Goal: Task Accomplishment & Management: Manage account settings

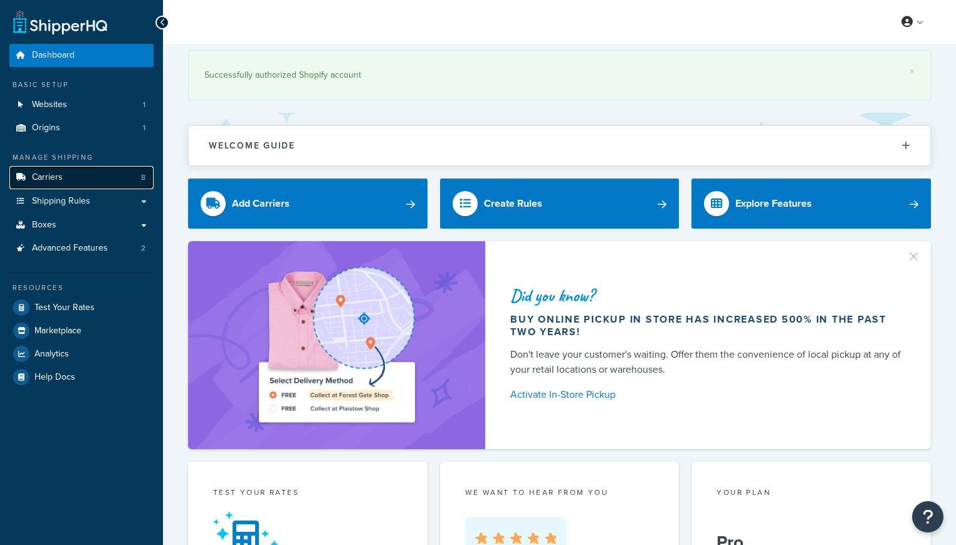
click at [33, 174] on span "Carriers" at bounding box center [47, 177] width 31 height 11
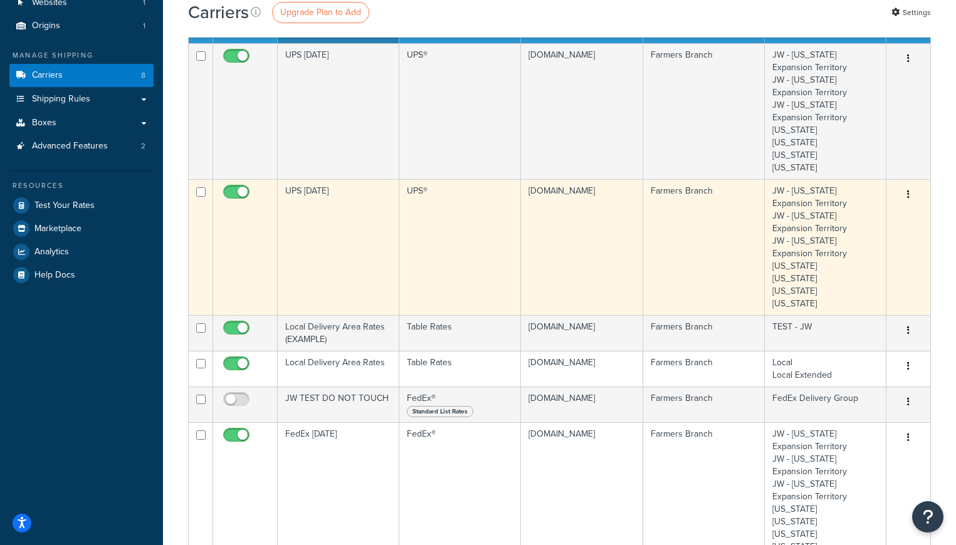
scroll to position [103, 0]
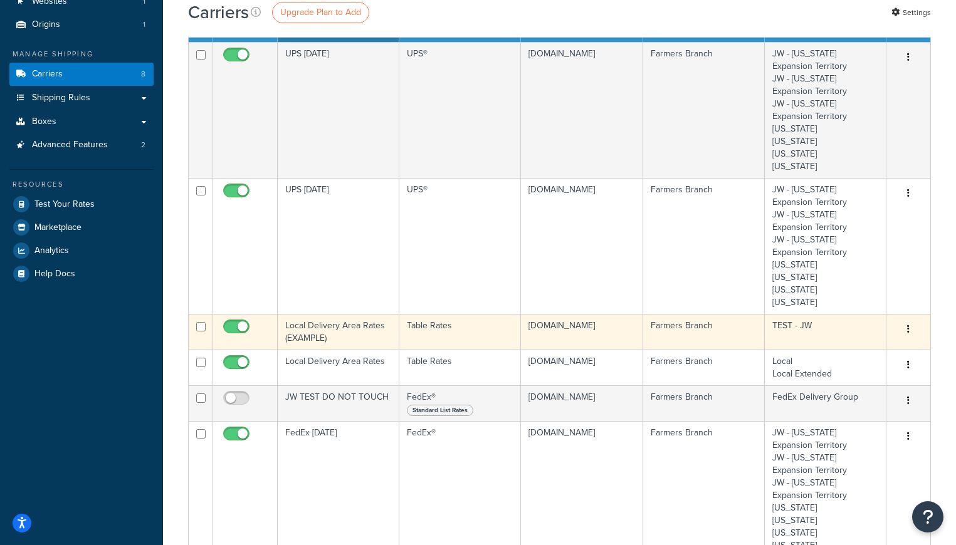
click at [909, 330] on icon "button" at bounding box center [908, 329] width 3 height 9
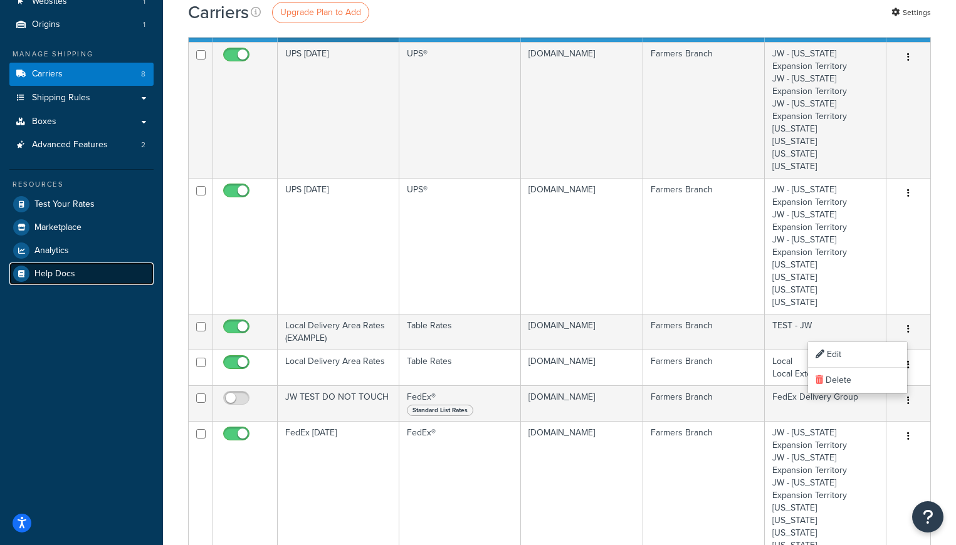
click at [49, 272] on span "Help Docs" at bounding box center [54, 274] width 41 height 11
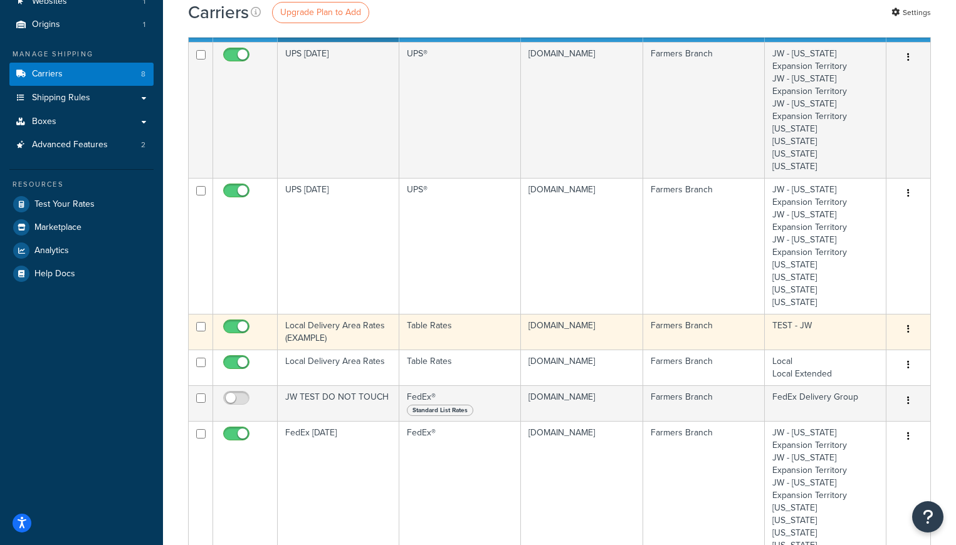
click at [912, 331] on button "button" at bounding box center [909, 330] width 18 height 20
click at [841, 352] on link "Edit" at bounding box center [857, 355] width 99 height 26
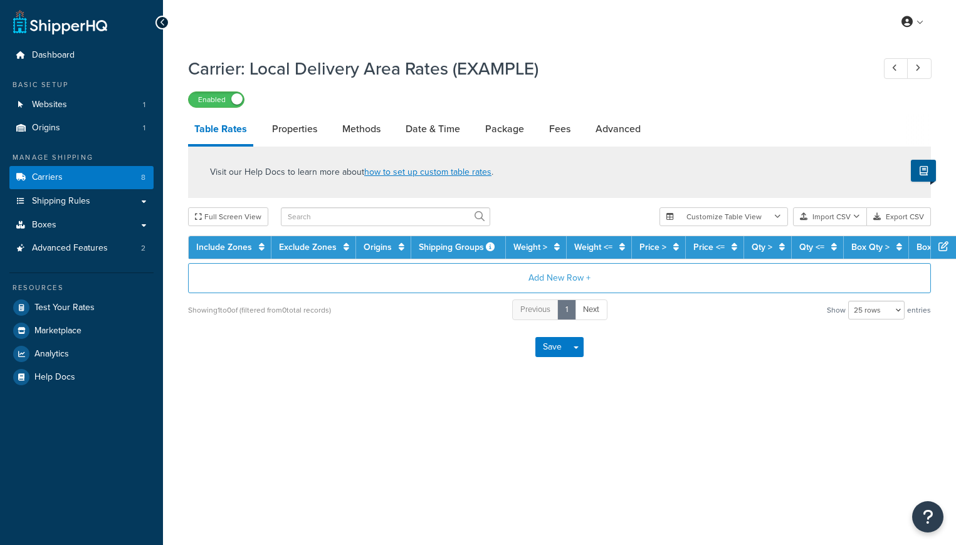
select select "25"
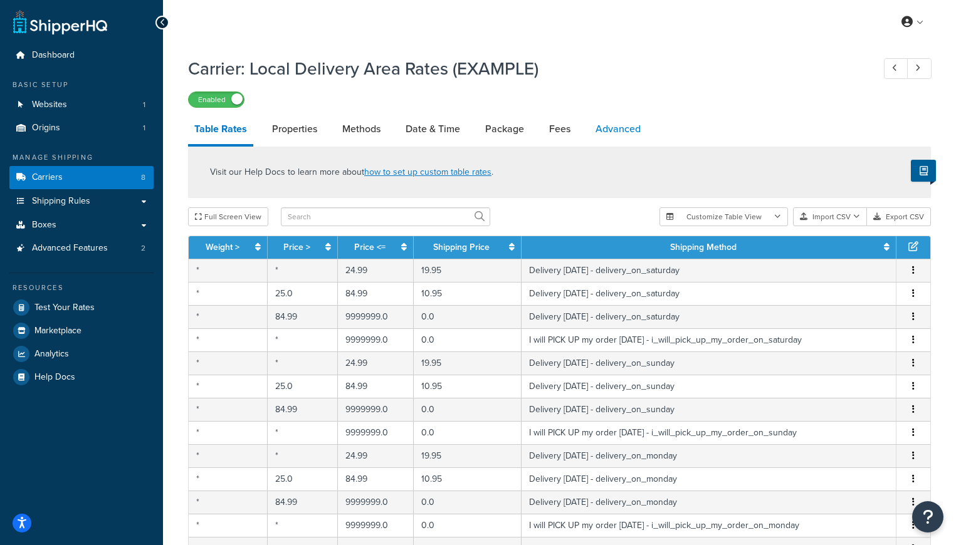
click at [618, 129] on link "Advanced" at bounding box center [618, 129] width 58 height 30
select select "false"
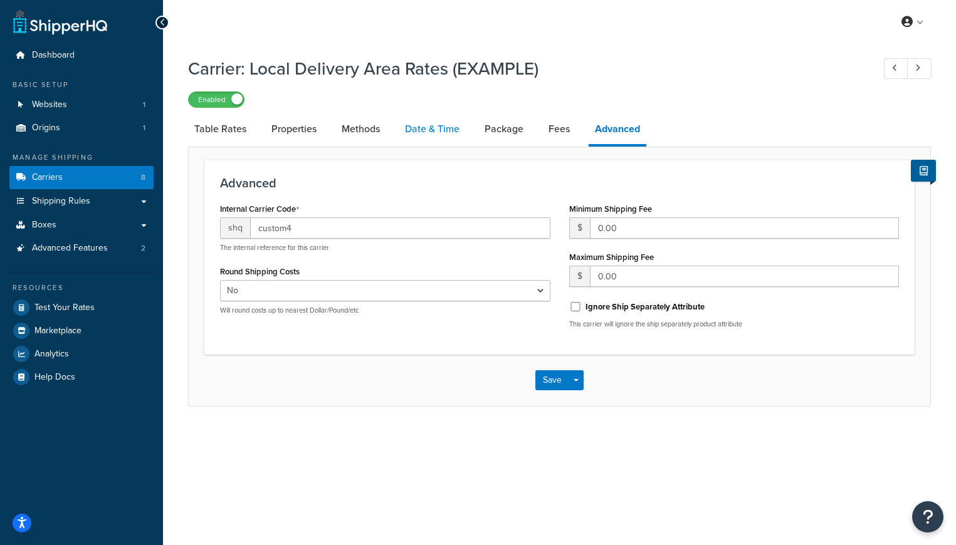
click at [441, 132] on link "Date & Time" at bounding box center [432, 129] width 67 height 30
select select "yMd"
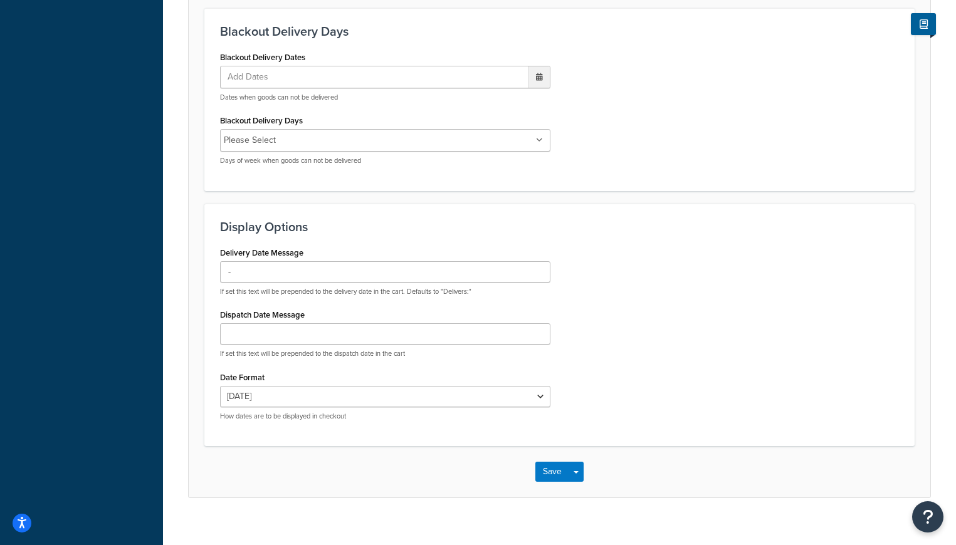
scroll to position [729, 0]
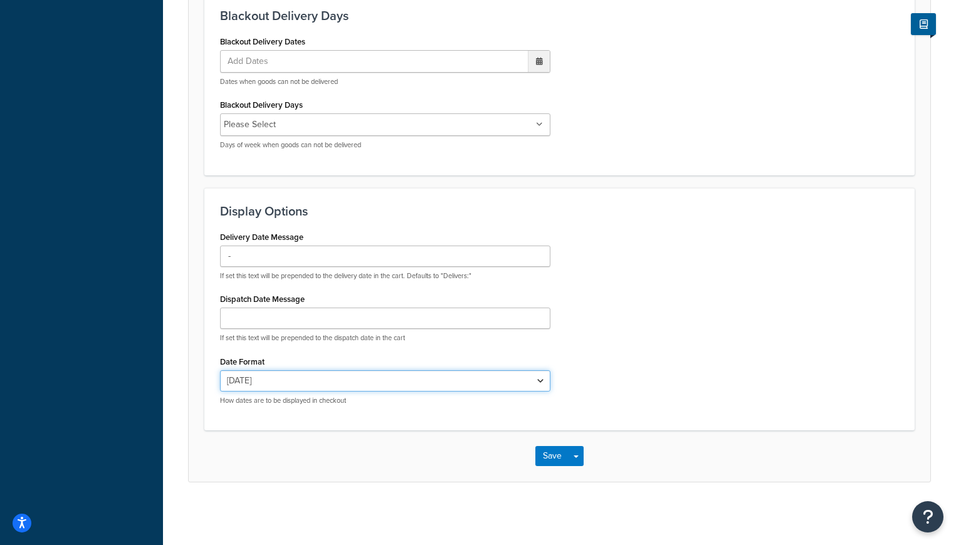
click at [541, 380] on select "Sat, Sep 27 9/27/2025 Sep 27, 2025 Sat, Sep 27, 2025 Sat, 9/27/2025 Sep 27 Sat,…" at bounding box center [385, 380] width 330 height 21
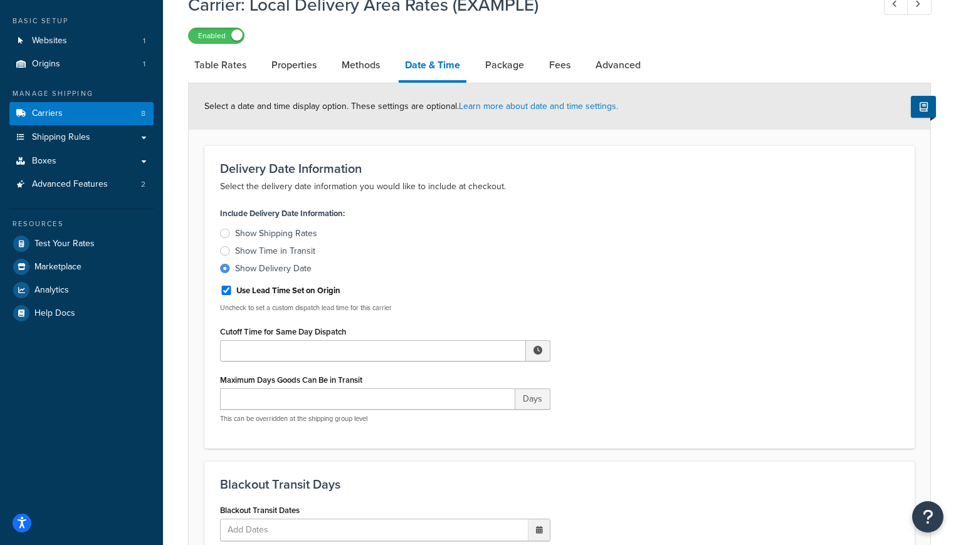
scroll to position [59, 0]
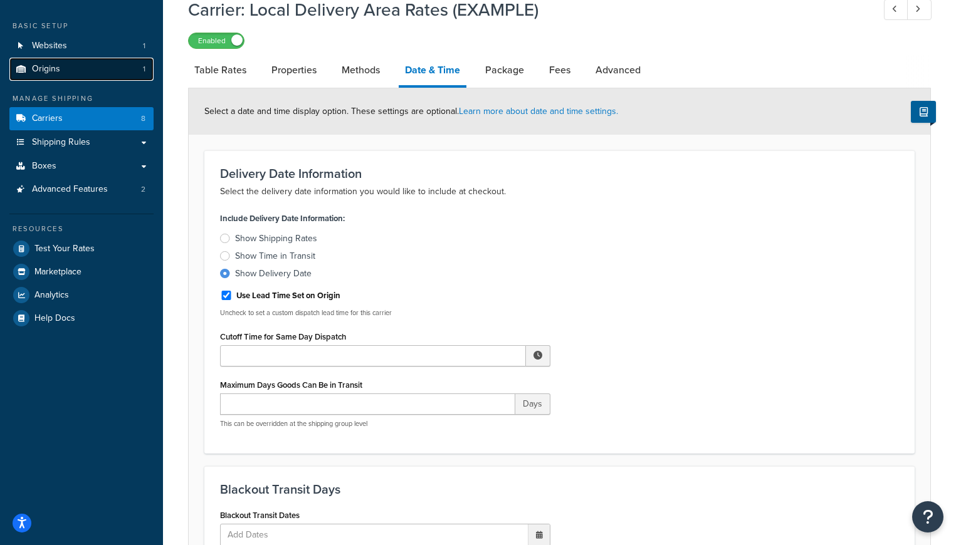
click at [49, 70] on span "Origins" at bounding box center [46, 69] width 28 height 11
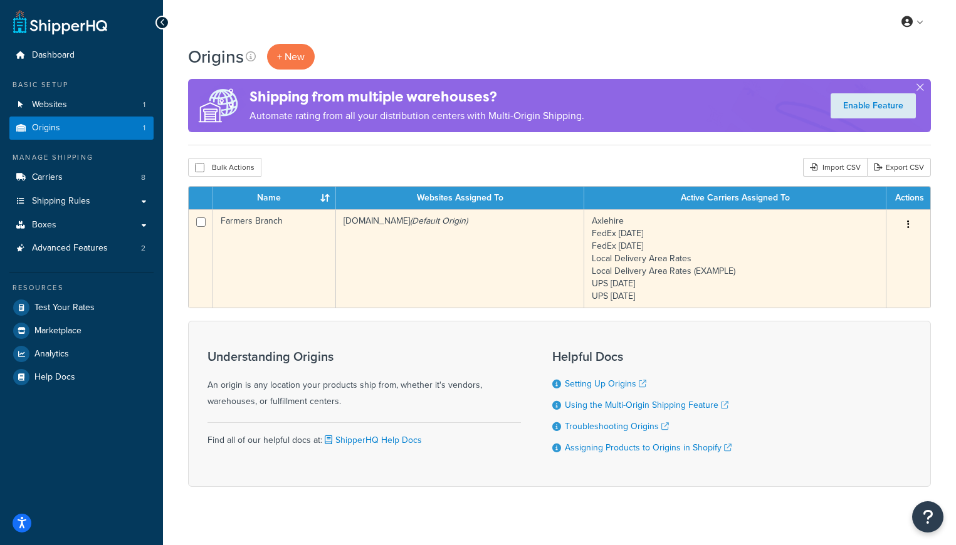
click at [910, 226] on button "button" at bounding box center [909, 225] width 18 height 20
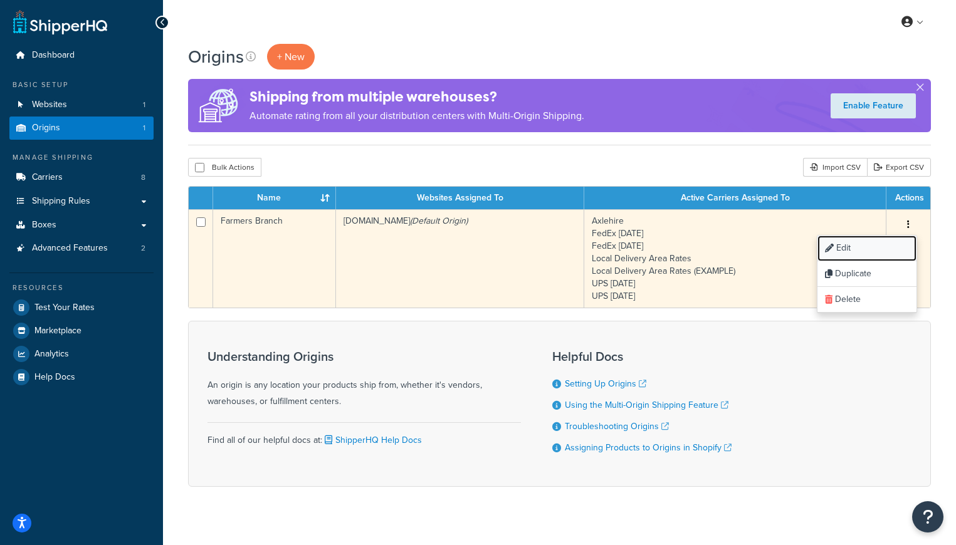
click at [843, 250] on link "Edit" at bounding box center [866, 249] width 99 height 26
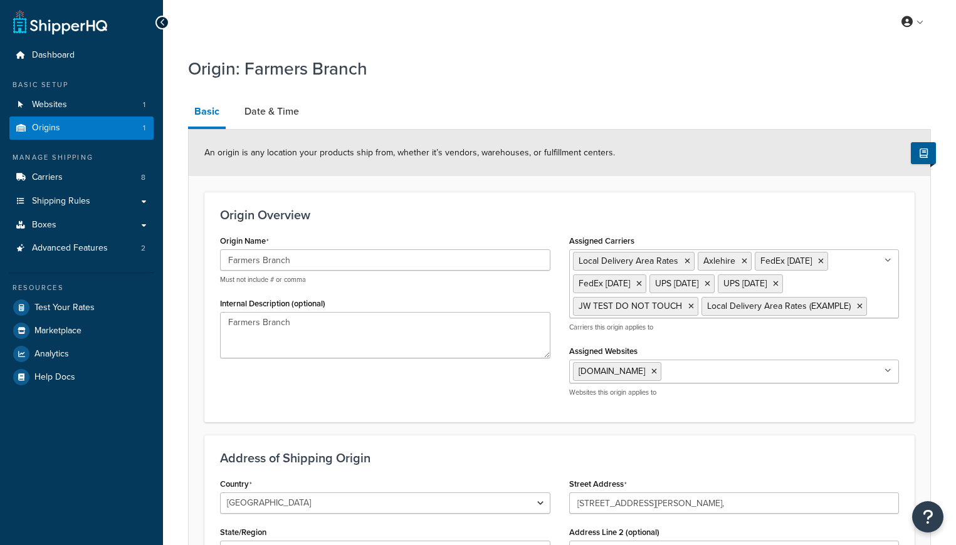
select select "43"
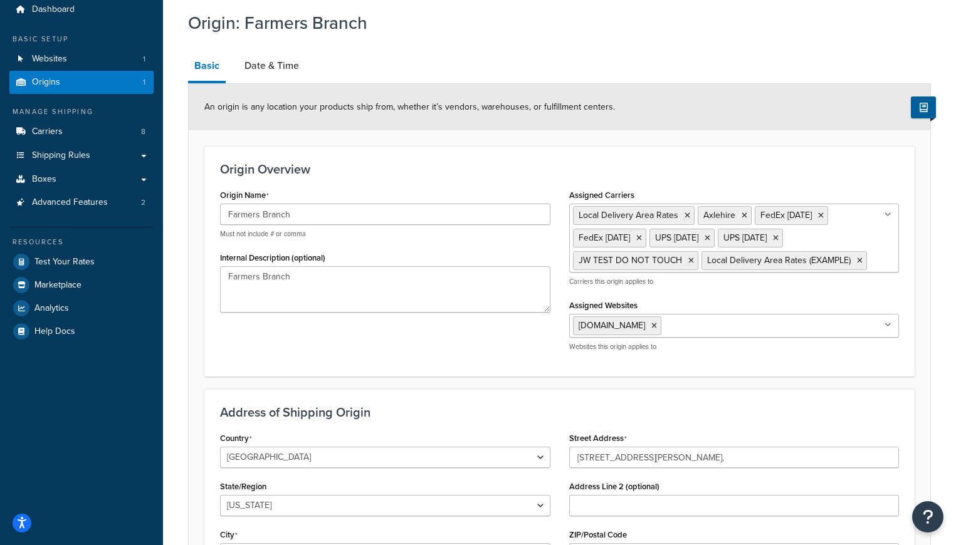
scroll to position [45, 0]
click at [273, 65] on link "Date & Time" at bounding box center [271, 66] width 67 height 30
